Goal: Task Accomplishment & Management: Use online tool/utility

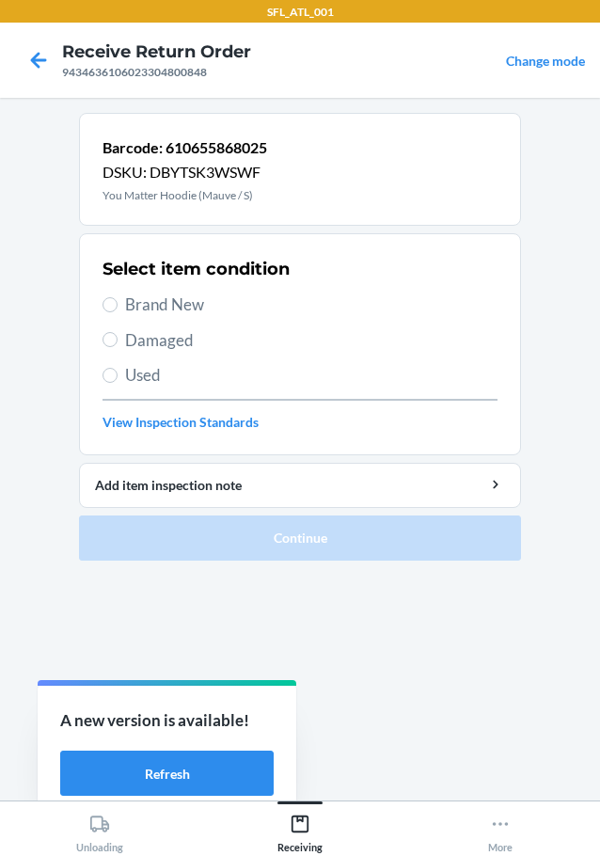
click at [189, 307] on span "Brand New" at bounding box center [311, 304] width 372 height 24
click at [118, 307] on input "Brand New" at bounding box center [109, 304] width 15 height 15
radio input "true"
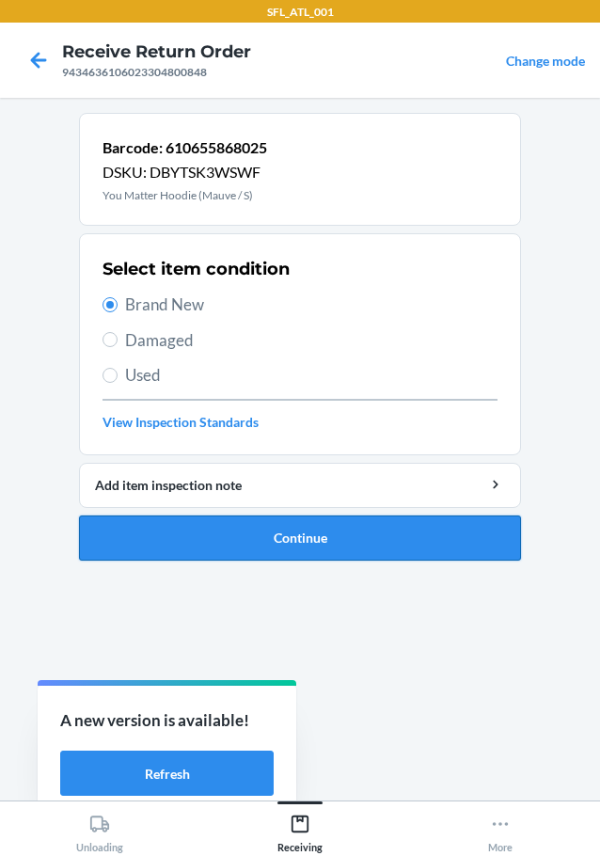
click at [345, 545] on button "Continue" at bounding box center [300, 537] width 442 height 45
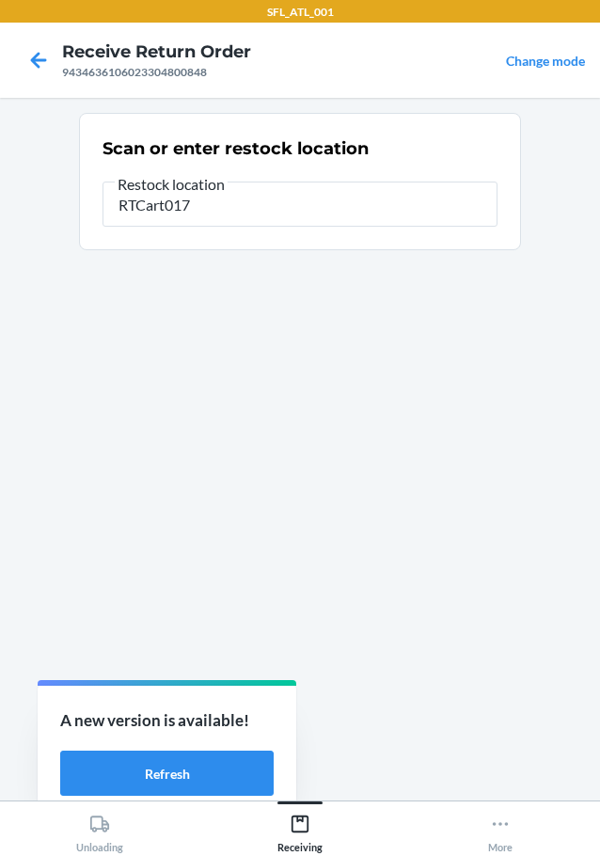
type input "RTCart017"
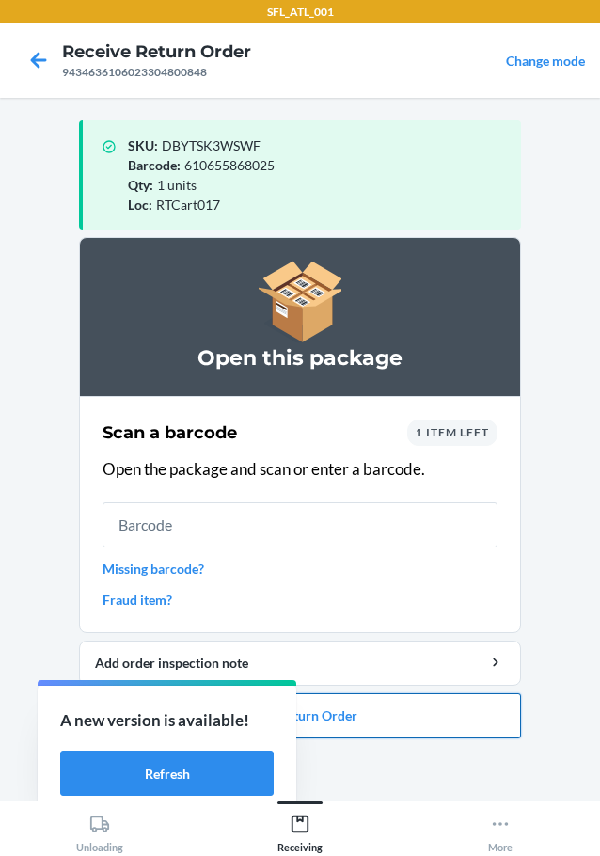
click at [411, 708] on button "Close Return Order" at bounding box center [300, 715] width 442 height 45
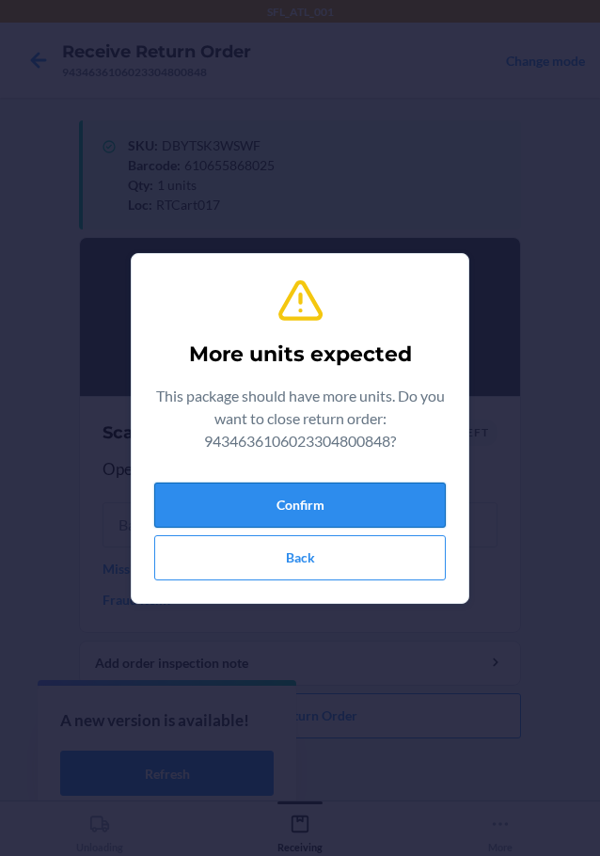
click at [361, 516] on button "Confirm" at bounding box center [299, 504] width 291 height 45
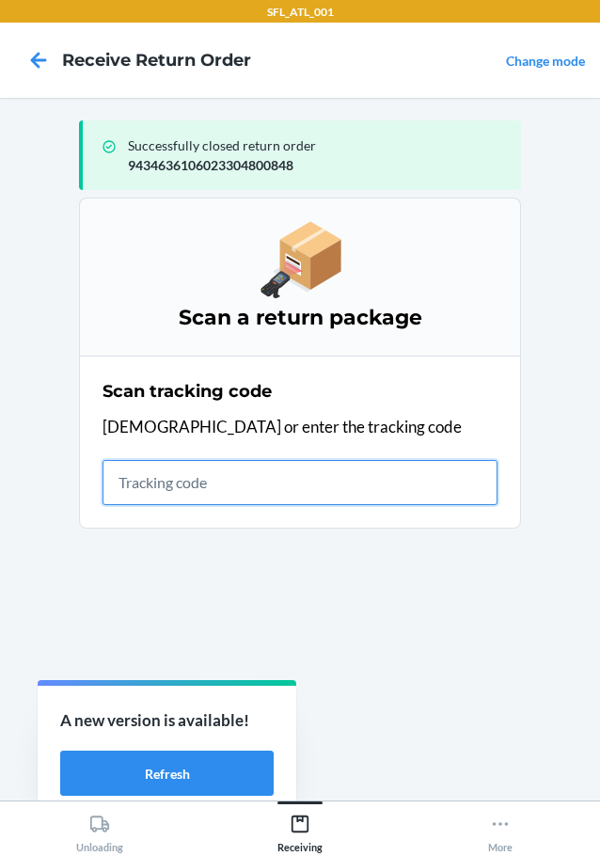
click at [222, 486] on input "text" at bounding box center [299, 482] width 395 height 45
type input "42030259943463610602330480084"
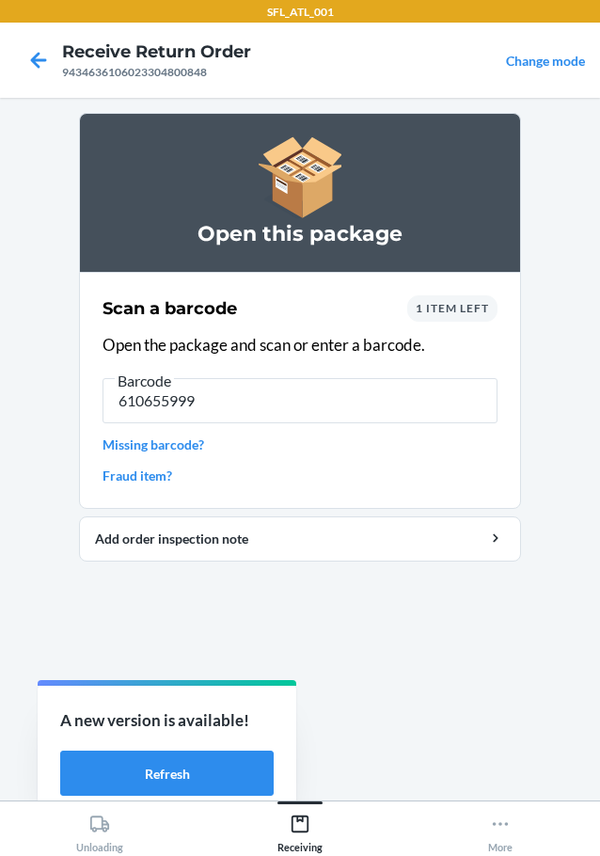
type input "6106559999"
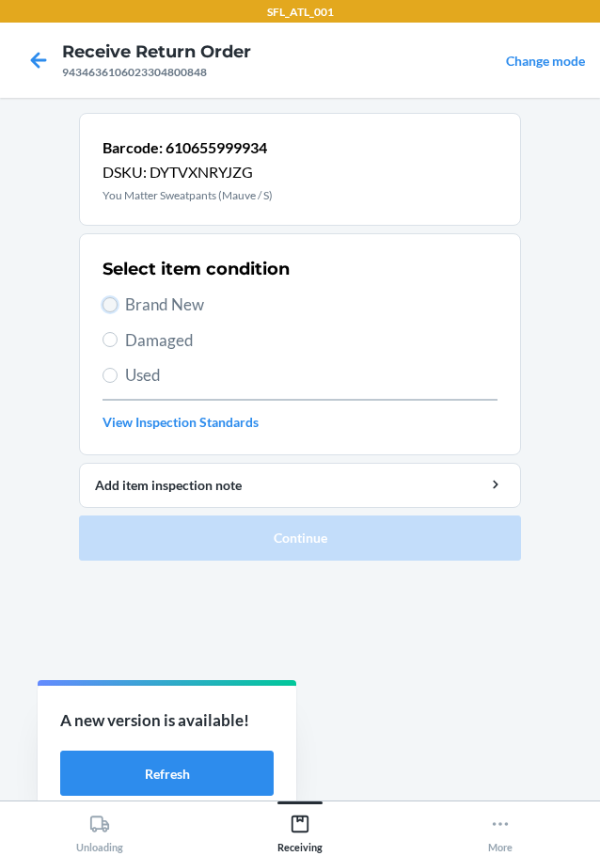
click at [109, 304] on input "Brand New" at bounding box center [109, 304] width 15 height 15
radio input "true"
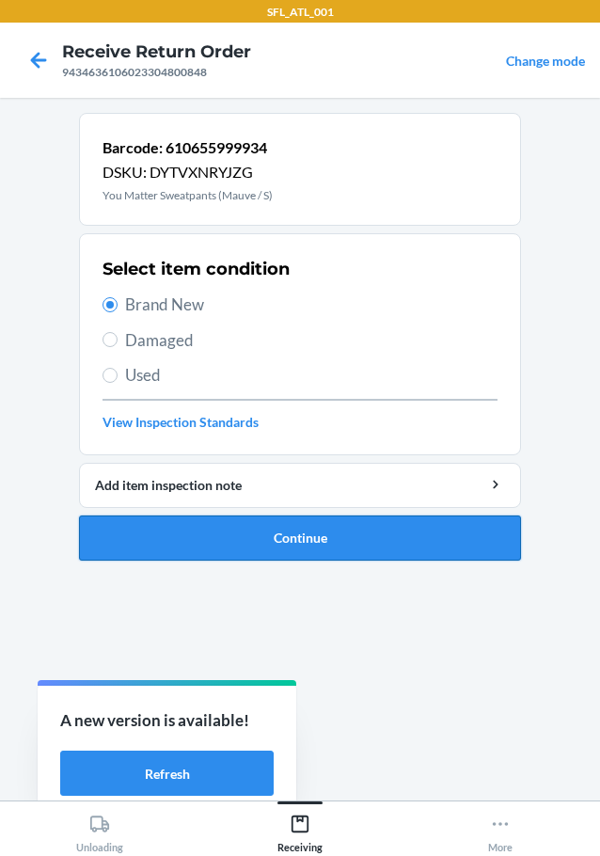
click at [304, 534] on button "Continue" at bounding box center [300, 537] width 442 height 45
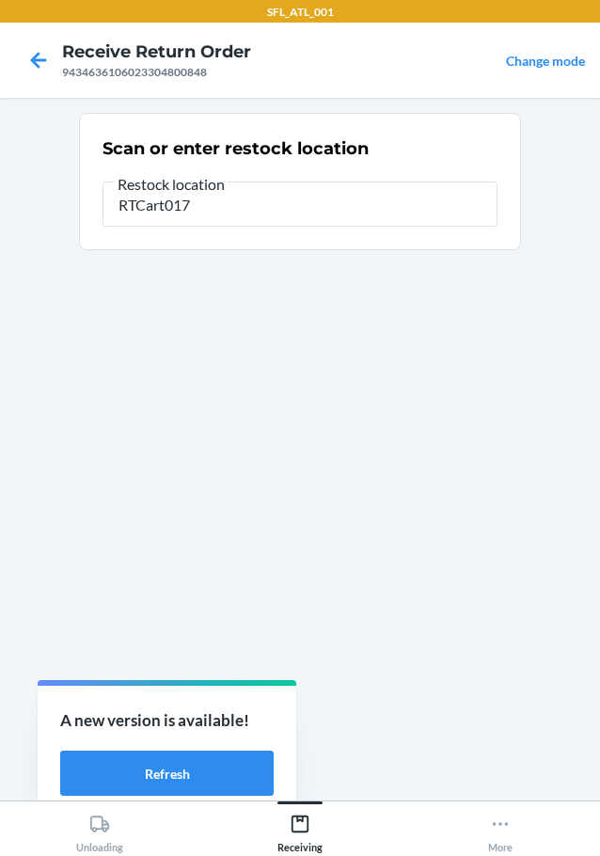
type input "RTCart017"
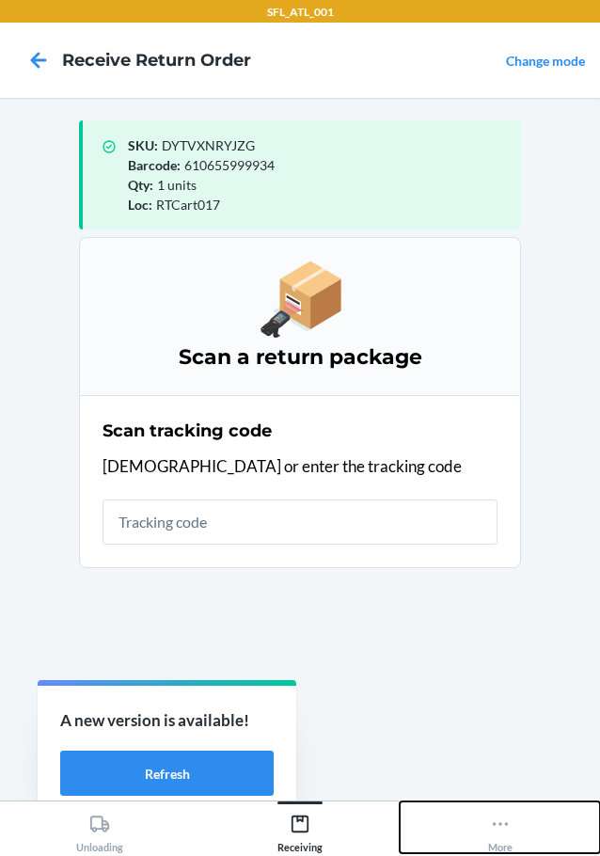
click at [497, 827] on icon at bounding box center [500, 823] width 21 height 21
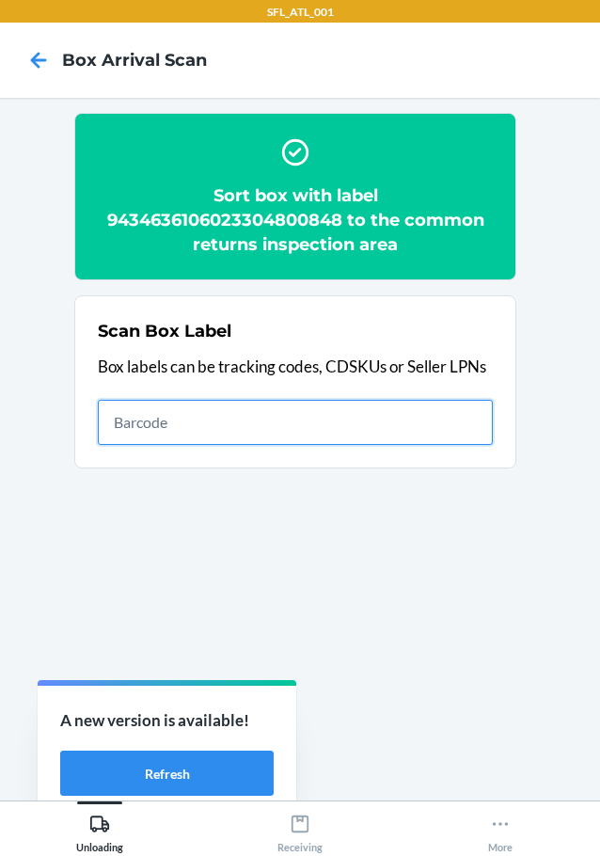
click at [269, 430] on input "text" at bounding box center [295, 422] width 395 height 45
type input "420302599434636106023304800848"
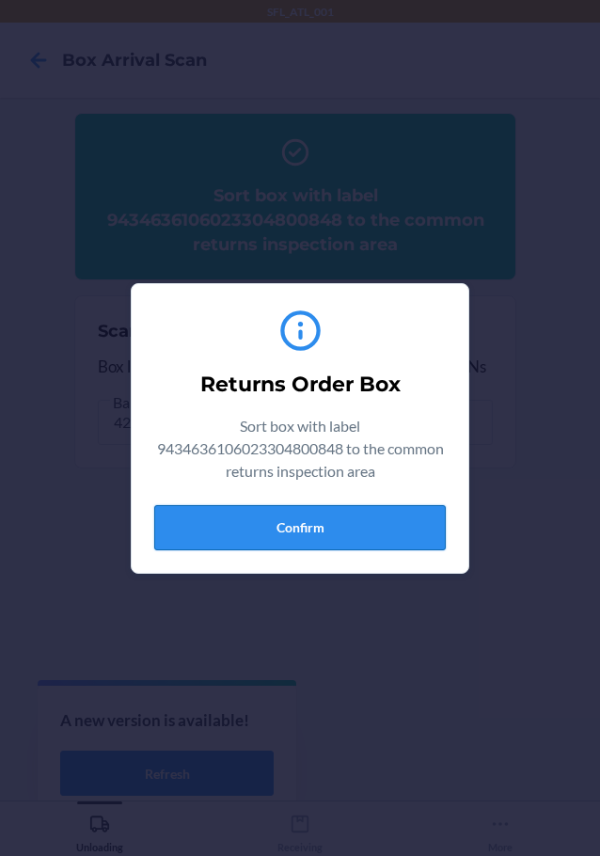
click at [301, 525] on button "Confirm" at bounding box center [299, 527] width 291 height 45
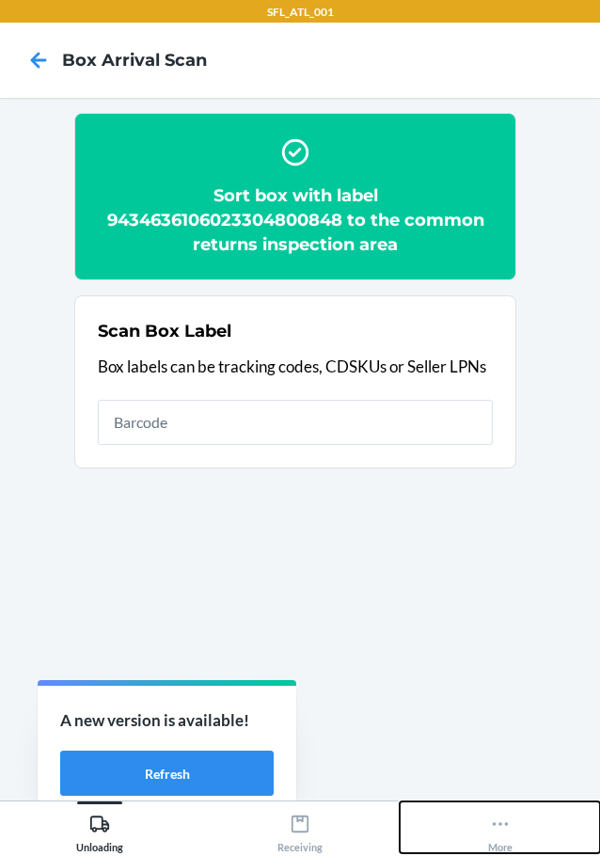
click at [501, 827] on icon at bounding box center [500, 823] width 21 height 21
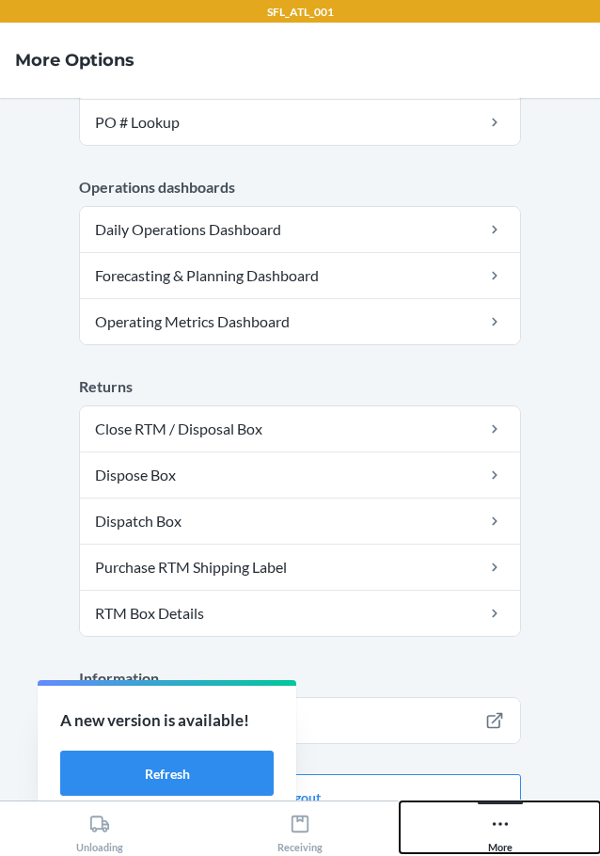
scroll to position [507, 0]
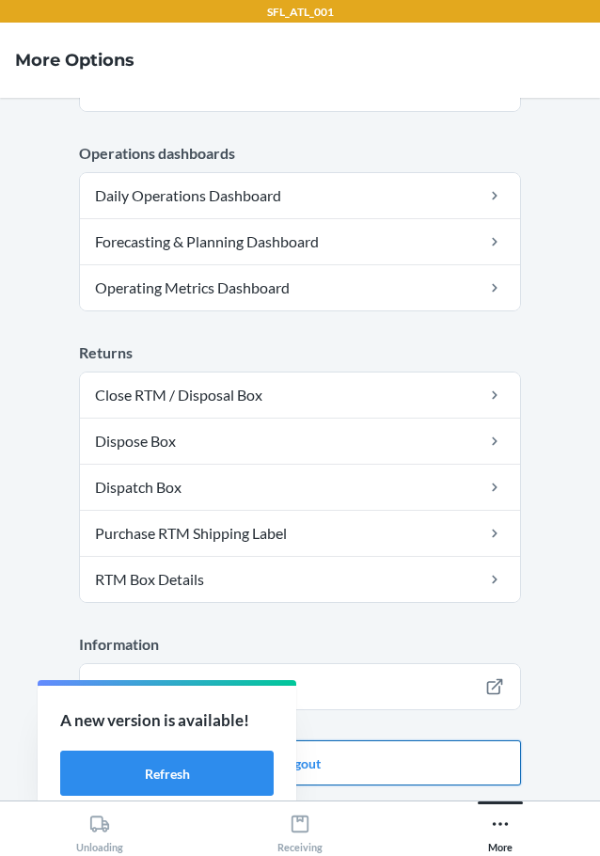
click at [397, 768] on button "Logout" at bounding box center [300, 762] width 442 height 45
